Goal: Use online tool/utility

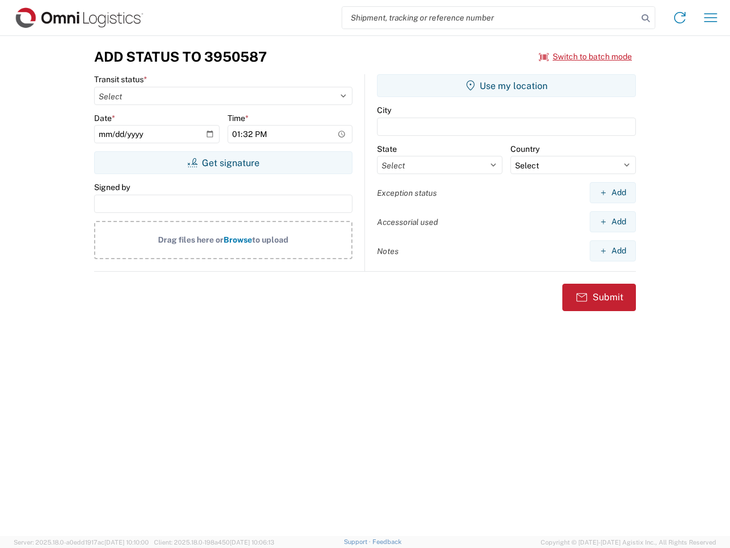
click at [490, 18] on input "search" at bounding box center [490, 18] width 296 height 22
click at [646, 18] on icon at bounding box center [646, 18] width 16 height 16
click at [680, 18] on icon at bounding box center [680, 18] width 18 height 18
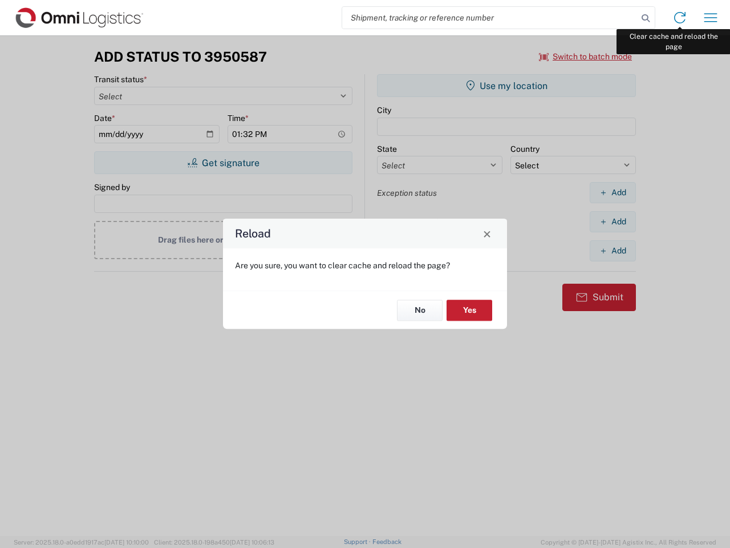
click at [711, 18] on div "Reload Are you sure, you want to clear cache and reload the page? No Yes" at bounding box center [365, 274] width 730 height 548
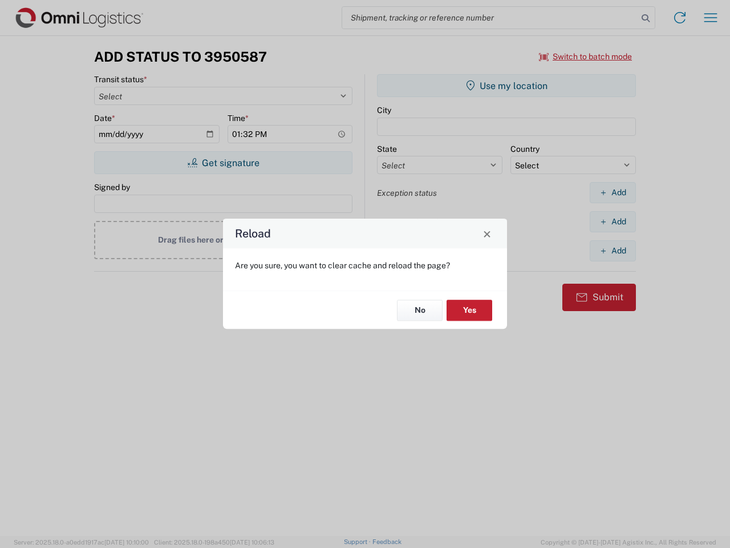
click at [586, 56] on div "Reload Are you sure, you want to clear cache and reload the page? No Yes" at bounding box center [365, 274] width 730 height 548
click at [223, 163] on div "Reload Are you sure, you want to clear cache and reload the page? No Yes" at bounding box center [365, 274] width 730 height 548
click at [507, 86] on div "Reload Are you sure, you want to clear cache and reload the page? No Yes" at bounding box center [365, 274] width 730 height 548
click at [613, 192] on div "Reload Are you sure, you want to clear cache and reload the page? No Yes" at bounding box center [365, 274] width 730 height 548
click at [613, 221] on div "Reload Are you sure, you want to clear cache and reload the page? No Yes" at bounding box center [365, 274] width 730 height 548
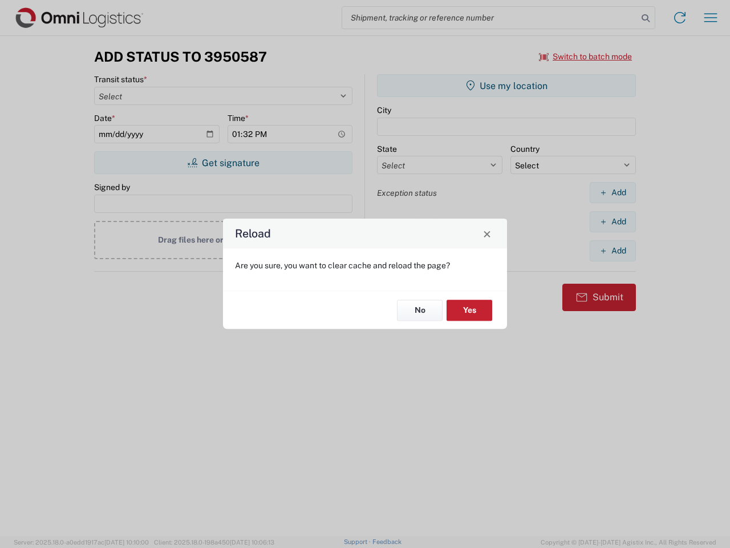
click at [613, 250] on div "Reload Are you sure, you want to clear cache and reload the page? No Yes" at bounding box center [365, 274] width 730 height 548
